Goal: Information Seeking & Learning: Learn about a topic

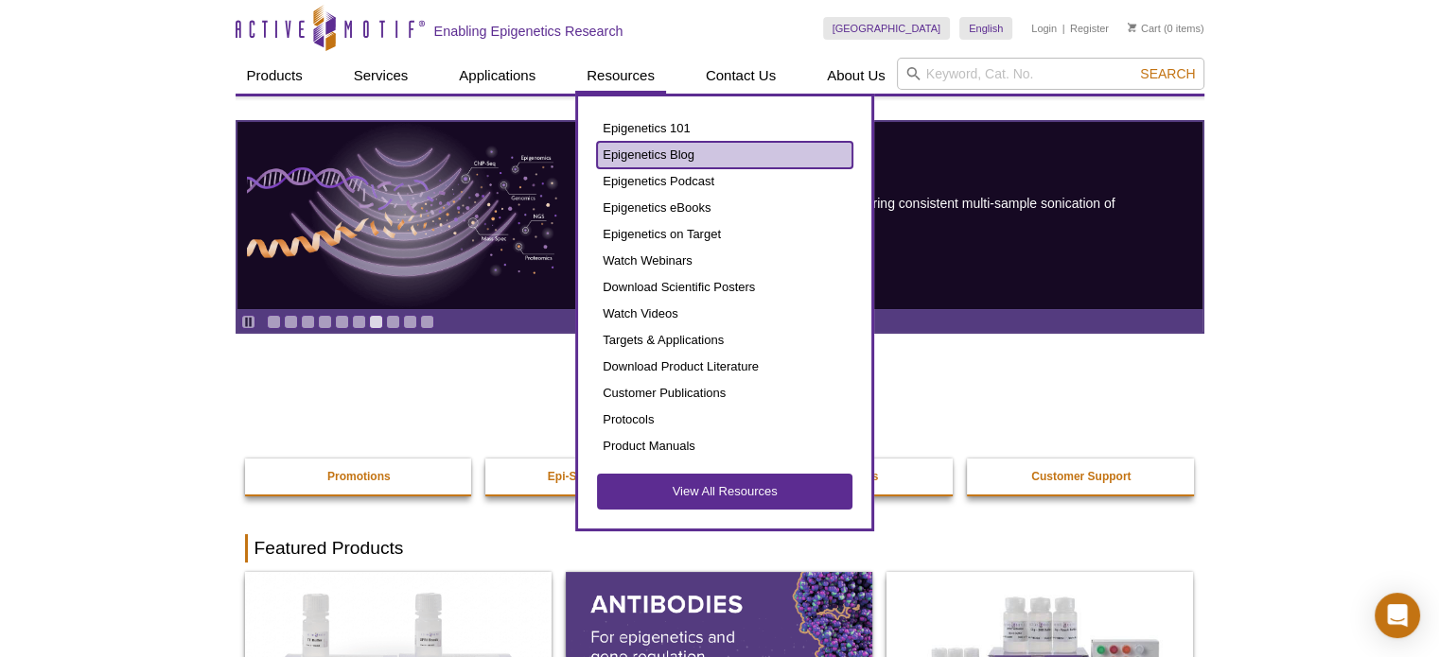
click at [658, 159] on link "Epigenetics Blog" at bounding box center [724, 155] width 255 height 26
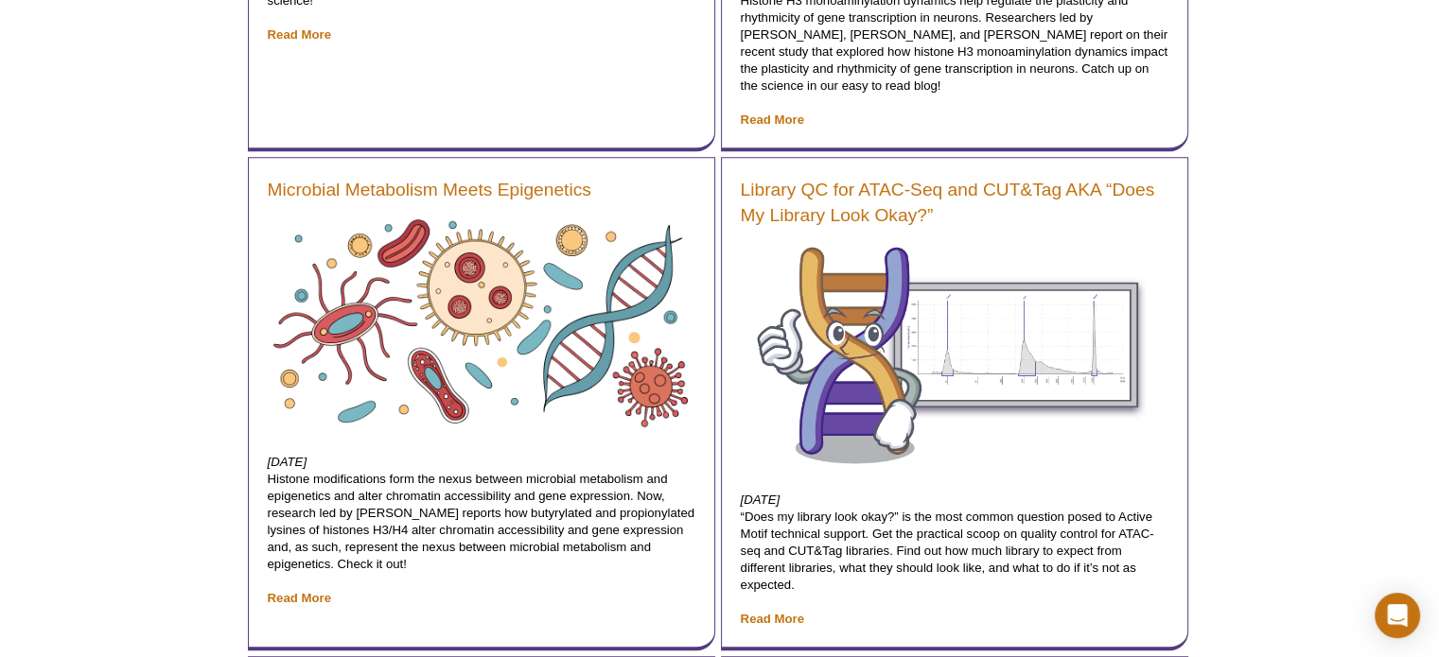
scroll to position [1532, 0]
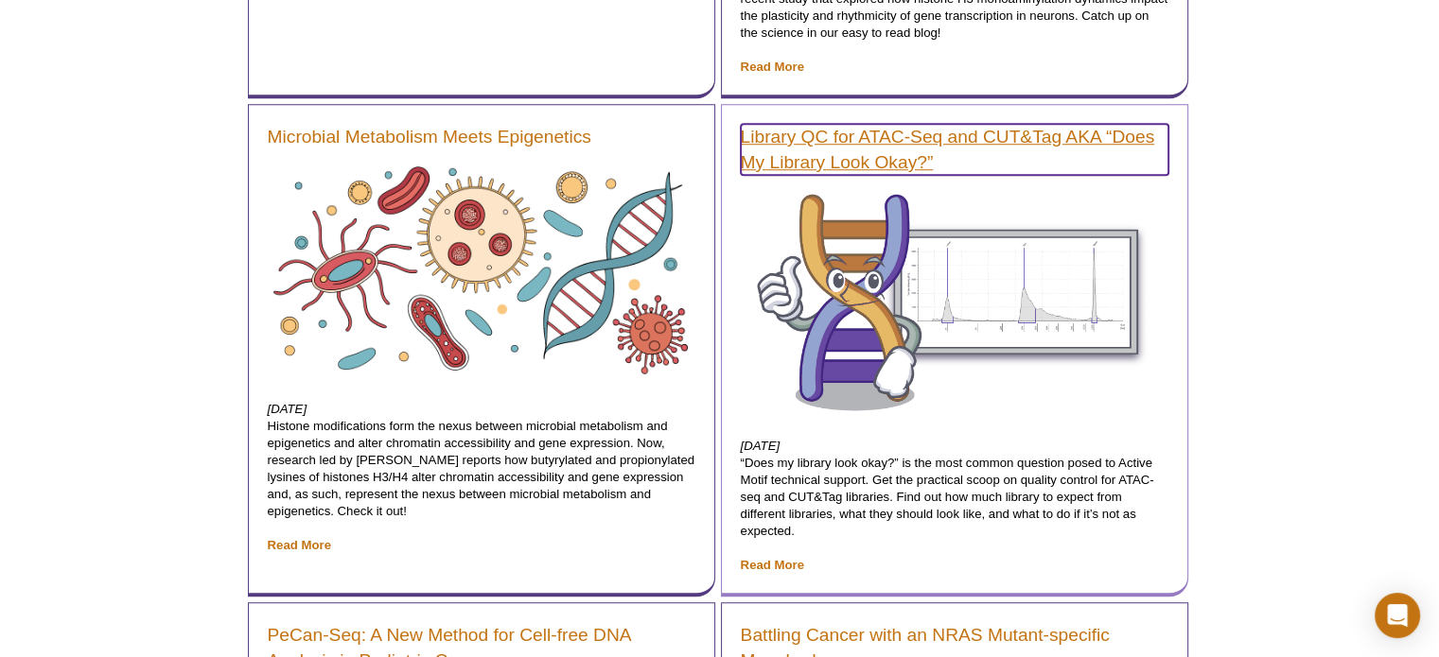
click at [834, 164] on link "Library QC for ATAC-Seq and CUT&Tag AKA “Does My Library Look Okay?”" at bounding box center [955, 149] width 428 height 51
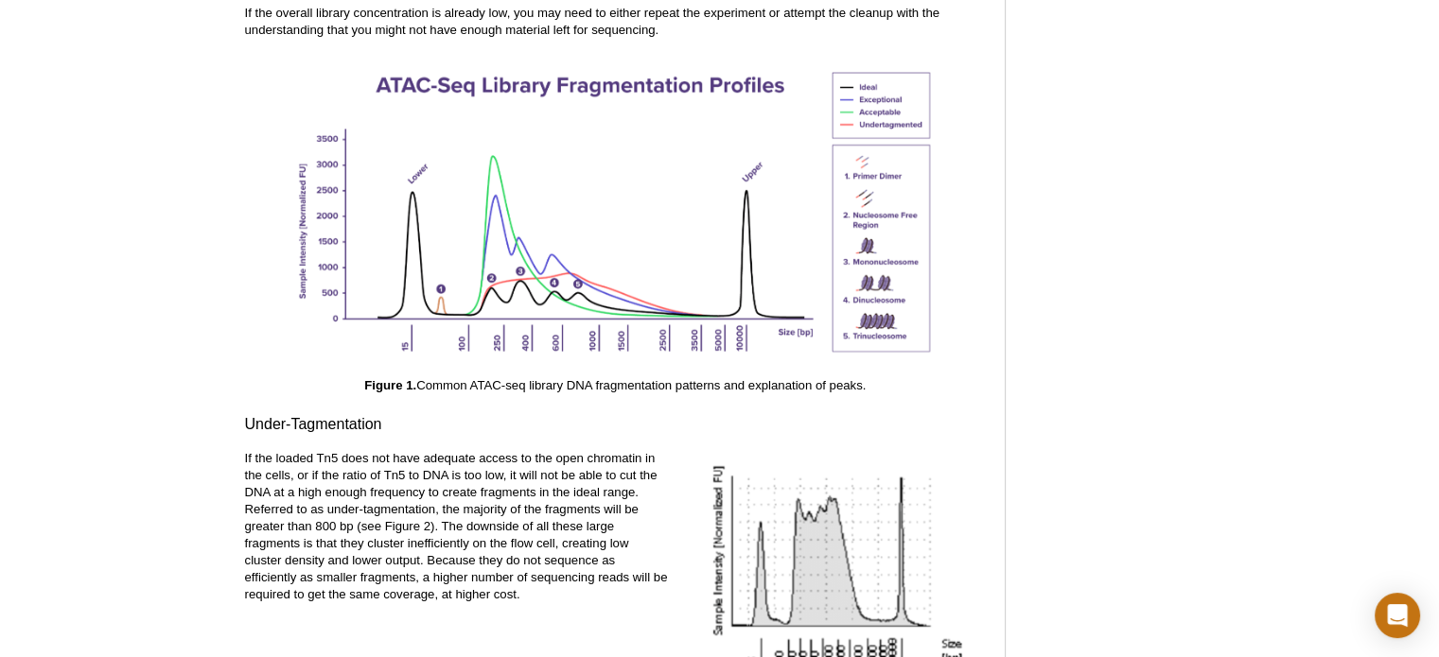
scroll to position [2649, 0]
